Goal: Find specific page/section: Find specific page/section

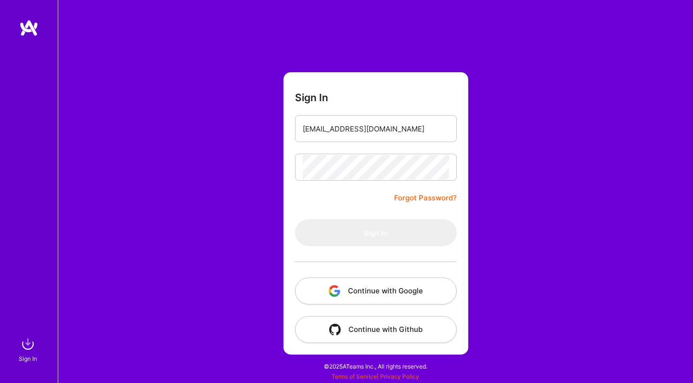
type input "[EMAIL_ADDRESS][DOMAIN_NAME]"
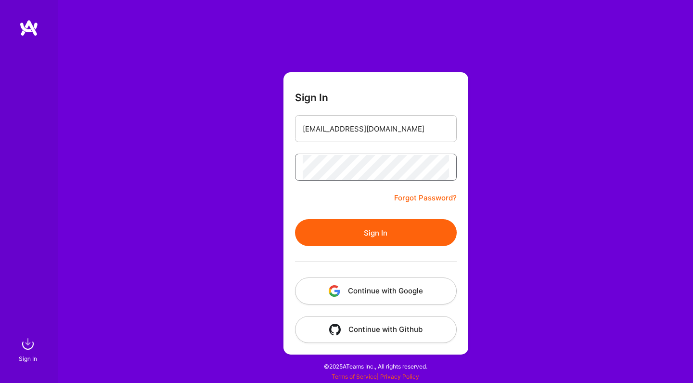
click at [376, 233] on button "Sign In" at bounding box center [376, 232] width 162 height 27
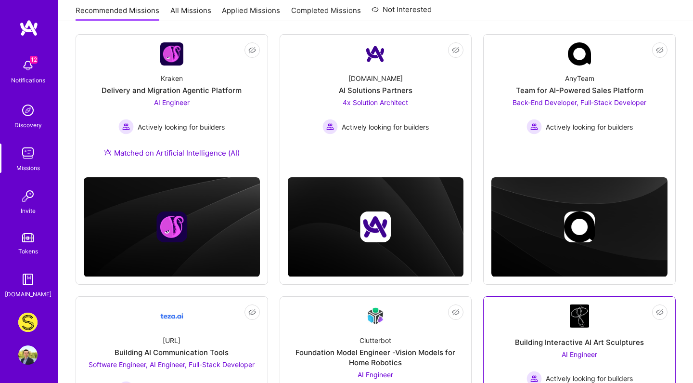
scroll to position [38, 0]
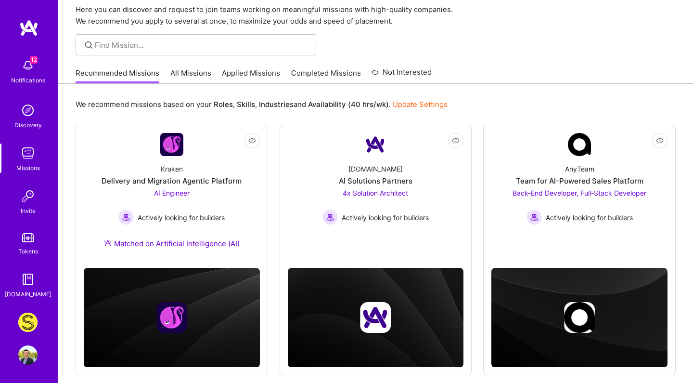
click at [185, 69] on link "All Missions" at bounding box center [190, 76] width 41 height 16
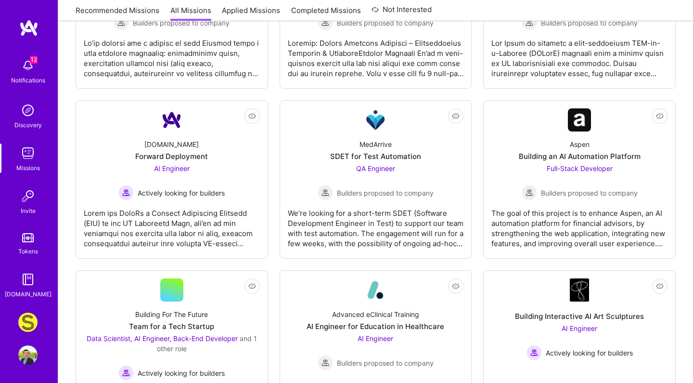
scroll to position [803, 0]
